Goal: Transaction & Acquisition: Purchase product/service

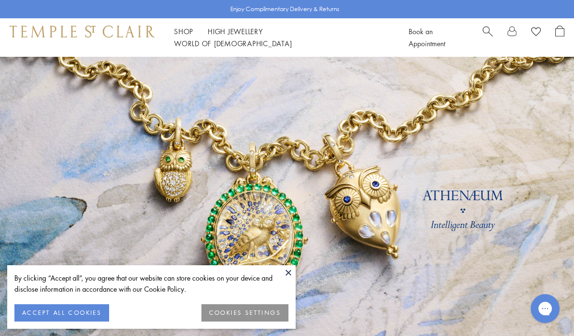
click at [287, 269] on button at bounding box center [288, 272] width 14 height 14
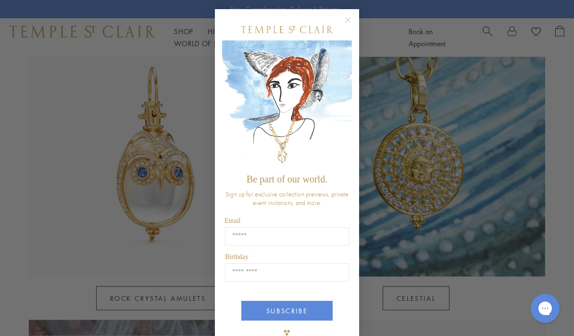
scroll to position [496, 0]
click at [354, 20] on icon "Close dialog" at bounding box center [348, 20] width 12 height 12
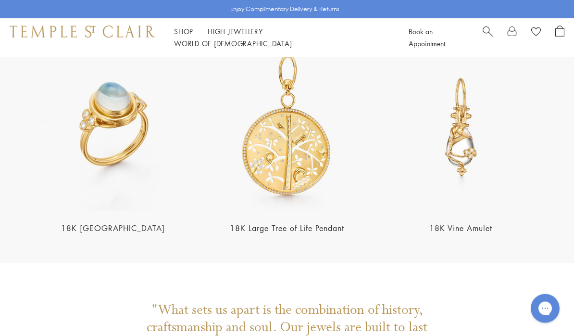
scroll to position [1716, 0]
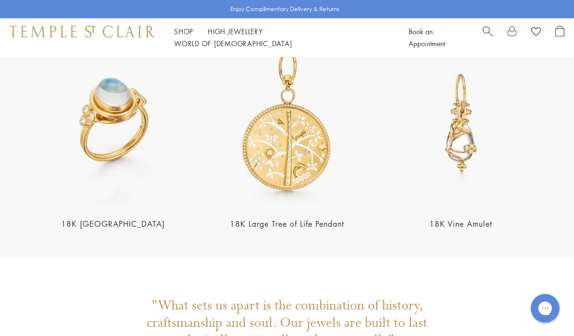
click at [88, 144] on img at bounding box center [113, 123] width 168 height 168
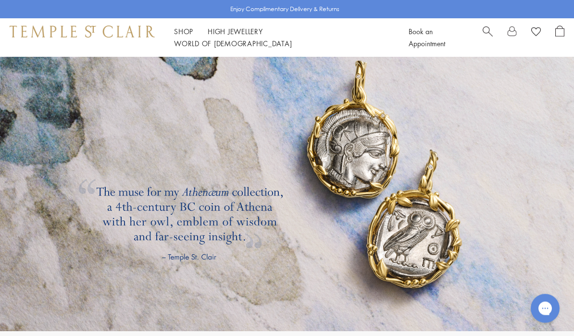
scroll to position [1388, 0]
click at [184, 36] on link "Shop Shop" at bounding box center [183, 31] width 19 height 10
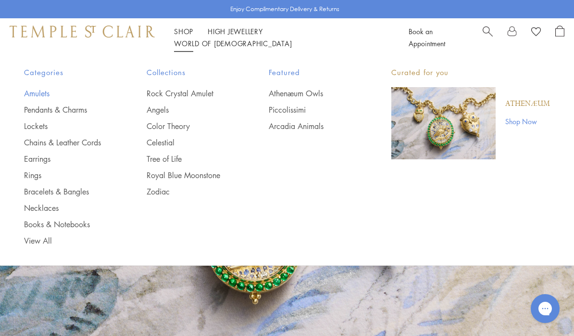
click at [32, 91] on link "Amulets" at bounding box center [66, 93] width 84 height 11
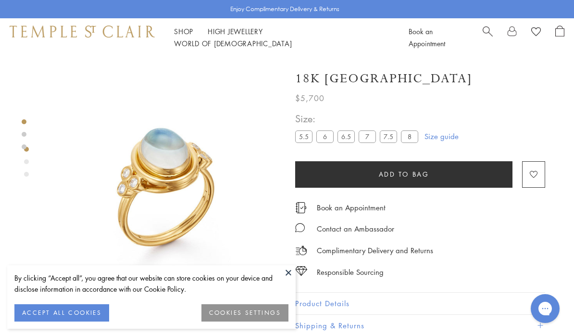
click at [445, 141] on link "Size guide" at bounding box center [442, 136] width 34 height 10
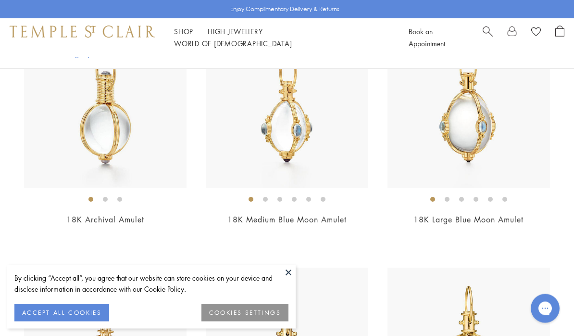
scroll to position [278, 0]
click at [434, 114] on img at bounding box center [469, 106] width 163 height 163
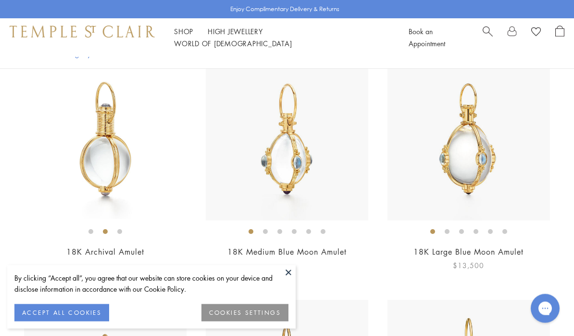
scroll to position [256, 0]
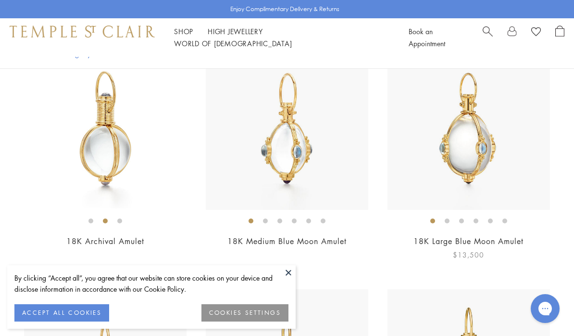
click at [466, 151] on img at bounding box center [469, 128] width 163 height 163
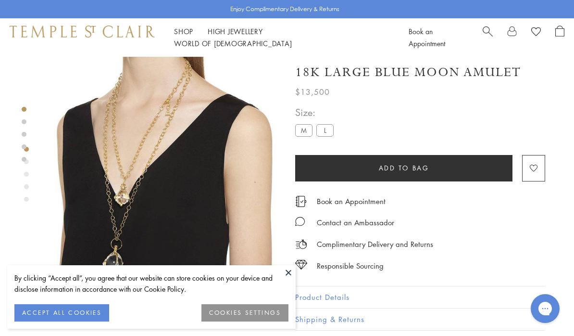
scroll to position [1, 0]
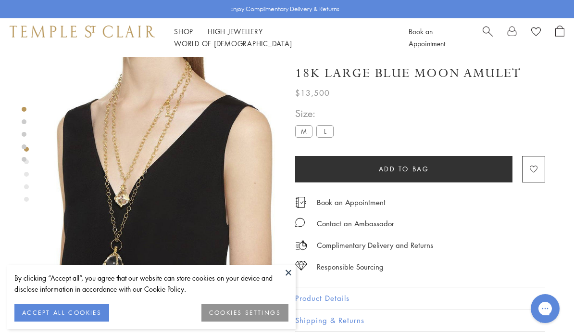
click at [298, 137] on label "M" at bounding box center [303, 131] width 17 height 12
click at [301, 127] on label "M" at bounding box center [303, 131] width 17 height 12
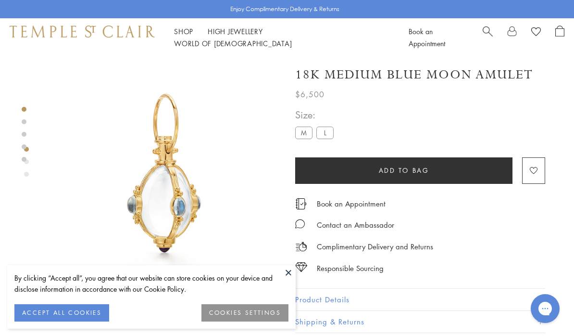
click at [326, 130] on label "L" at bounding box center [324, 132] width 17 height 12
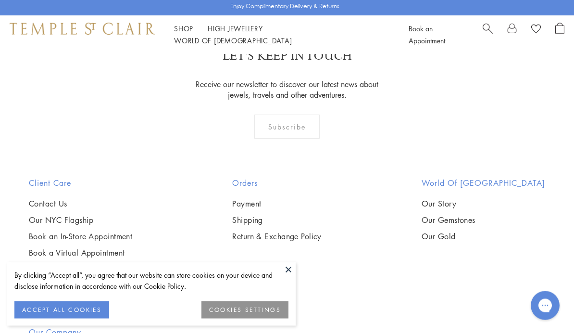
scroll to position [922, 0]
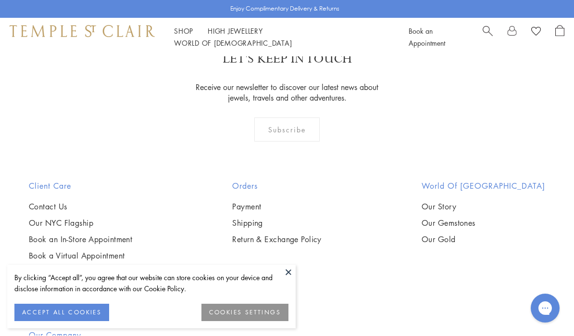
click at [59, 321] on button "ACCEPT ALL COOKIES" at bounding box center [61, 312] width 95 height 17
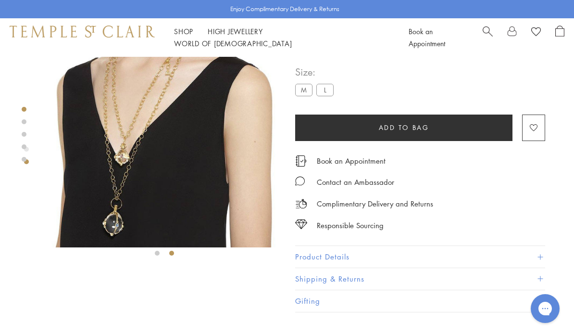
scroll to position [23, 0]
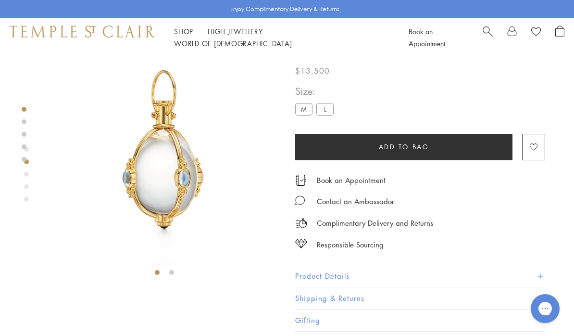
scroll to position [24, 0]
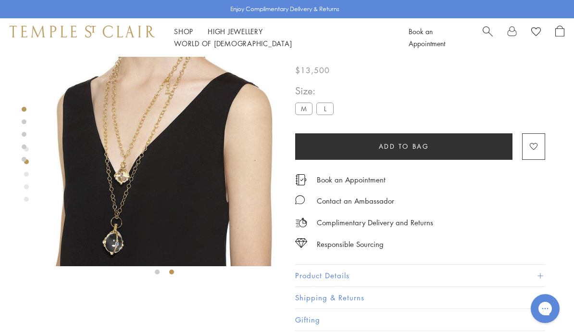
click at [273, 321] on div "SEE RECOMMENDED CHAIN PAIRINGS 18K Large Blue Moon Amulet $13,500 The 18K Blue …" at bounding box center [155, 180] width 310 height 295
